Goal: Navigation & Orientation: Find specific page/section

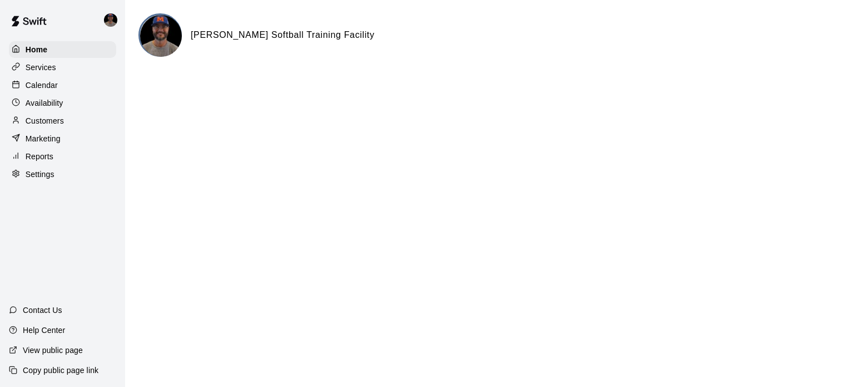
click at [35, 89] on p "Calendar" at bounding box center [42, 85] width 32 height 11
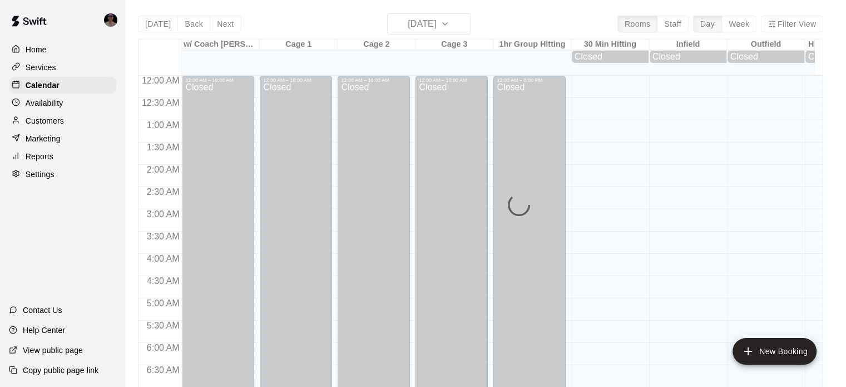
scroll to position [469, 0]
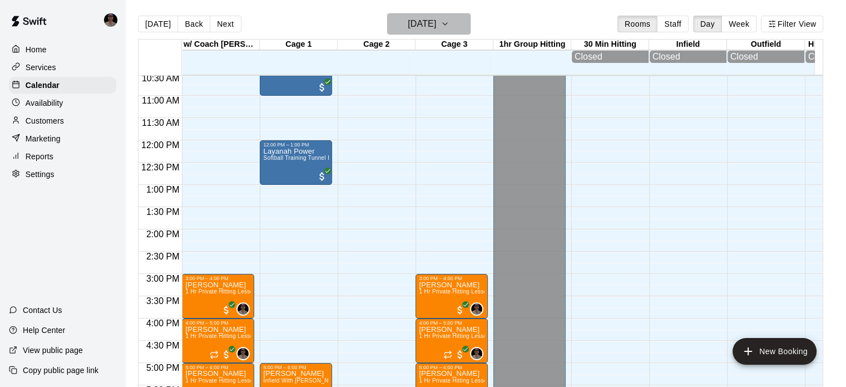
click at [449, 22] on icon "button" at bounding box center [444, 23] width 9 height 13
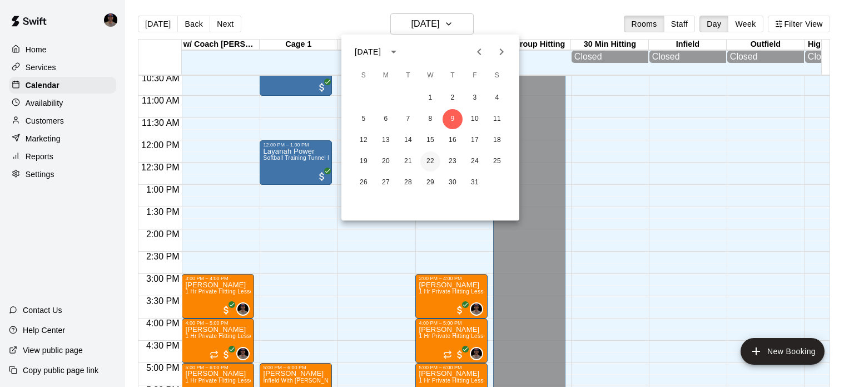
click at [429, 162] on button "22" at bounding box center [430, 161] width 20 height 20
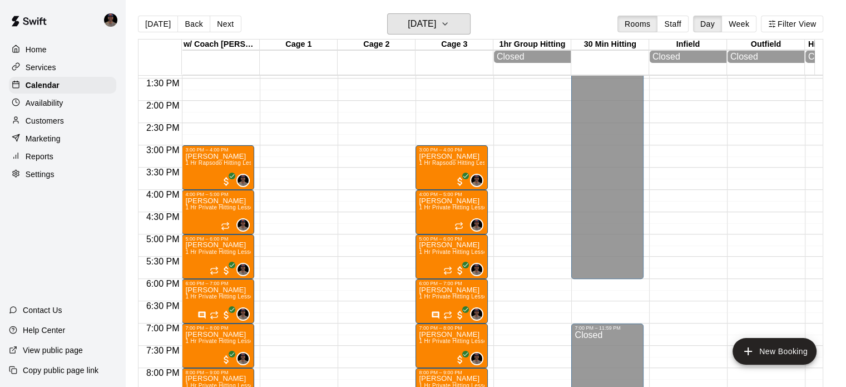
scroll to position [601, 0]
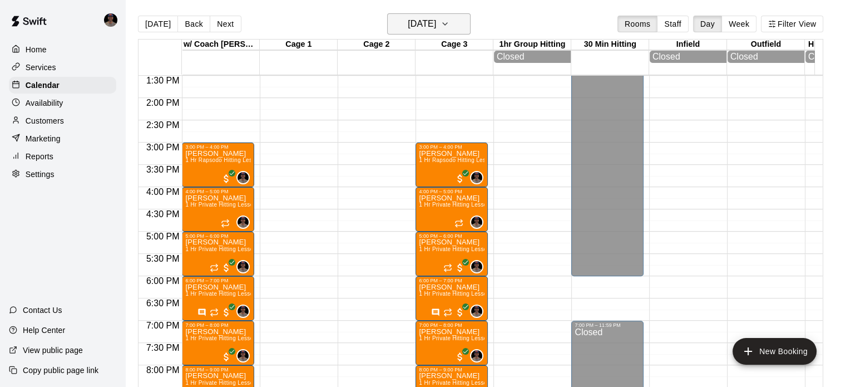
click at [449, 28] on icon "button" at bounding box center [444, 23] width 9 height 13
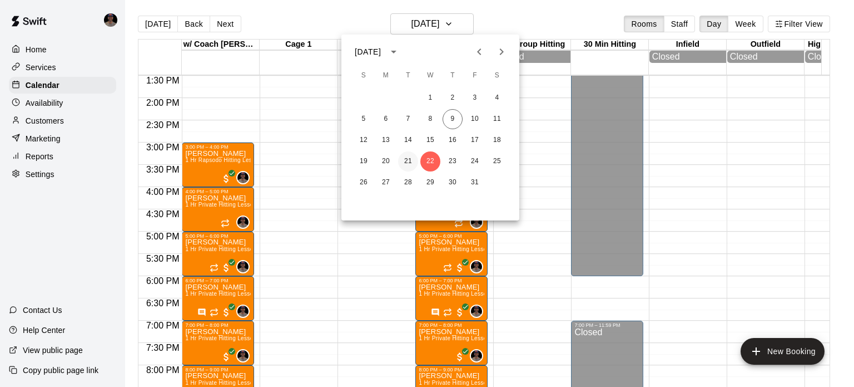
click at [407, 157] on button "21" at bounding box center [408, 161] width 20 height 20
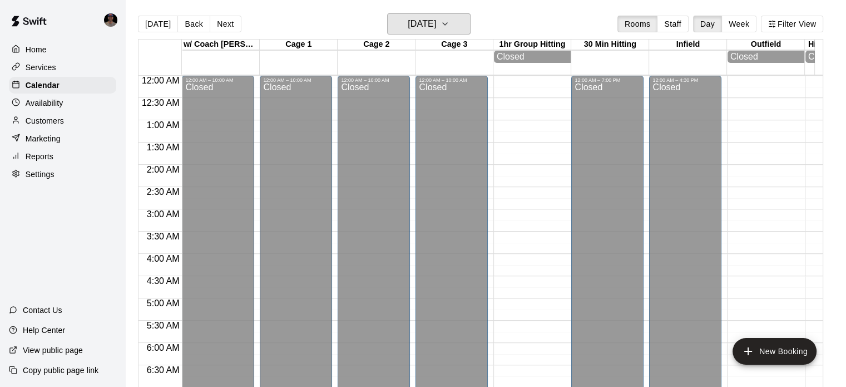
scroll to position [111, 0]
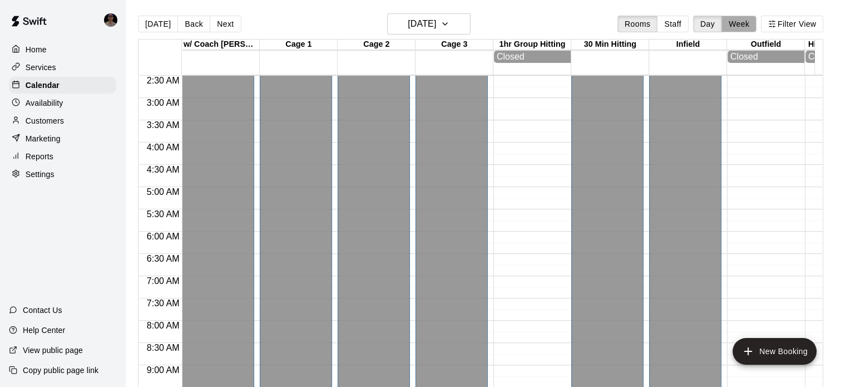
click at [742, 27] on button "Week" at bounding box center [738, 24] width 35 height 17
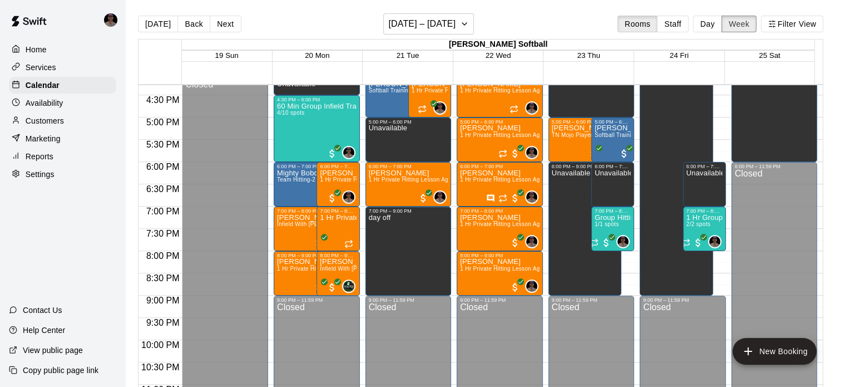
scroll to position [622, 0]
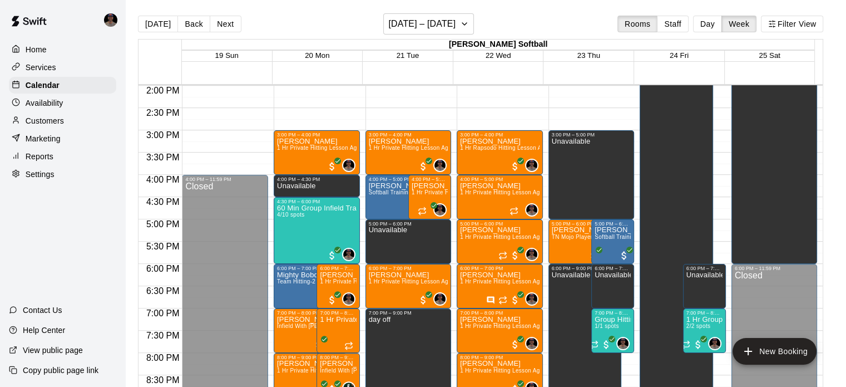
click at [821, 331] on div at bounding box center [777, 335] width 91 height 11
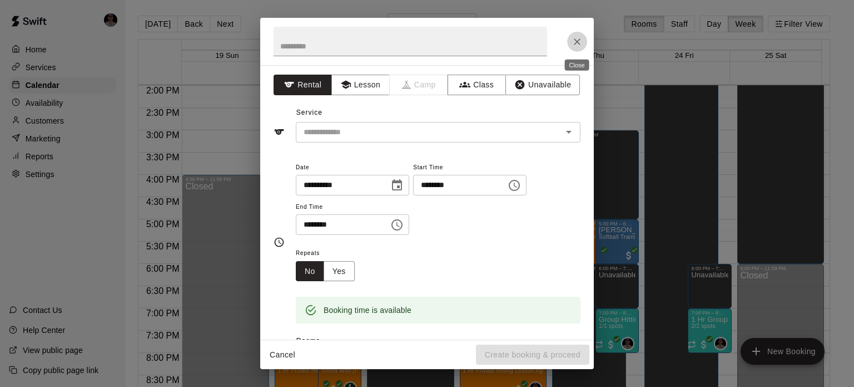
click at [578, 39] on icon "Close" at bounding box center [577, 41] width 11 height 11
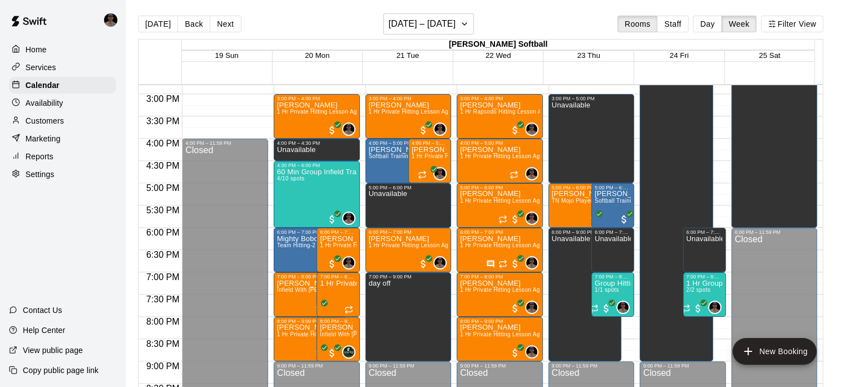
scroll to position [670, 0]
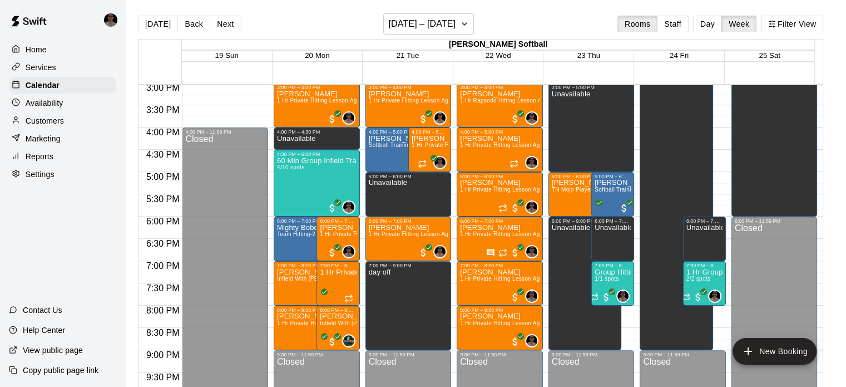
drag, startPoint x: 831, startPoint y: 309, endPoint x: 821, endPoint y: 221, distance: 88.4
click at [821, 221] on div "[DATE] Back Next [DATE] – [DATE] Rooms Staff Day Week Filter View [PERSON_NAME]…" at bounding box center [481, 206] width 702 height 387
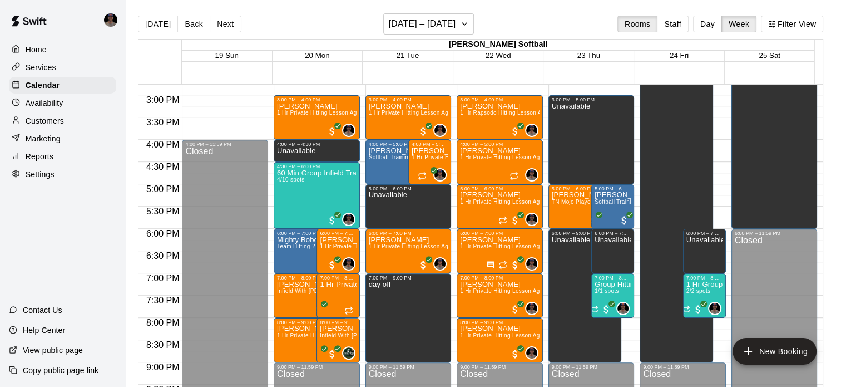
scroll to position [661, 0]
